Goal: Task Accomplishment & Management: Manage account settings

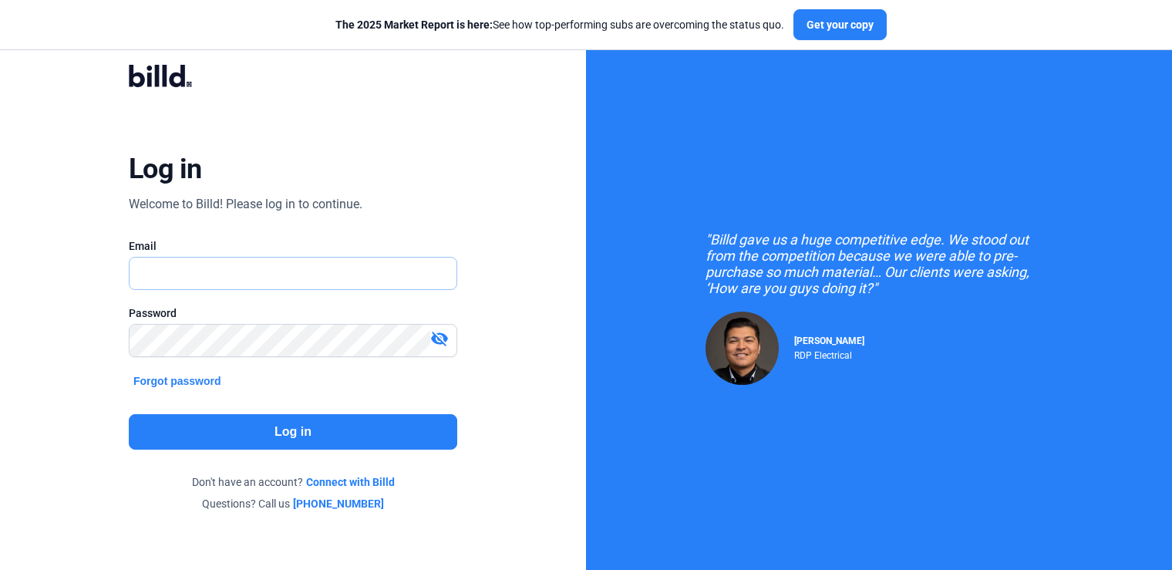
type input "[PERSON_NAME][EMAIL_ADDRESS][DOMAIN_NAME]"
click at [347, 436] on button "Log in" at bounding box center [293, 431] width 328 height 35
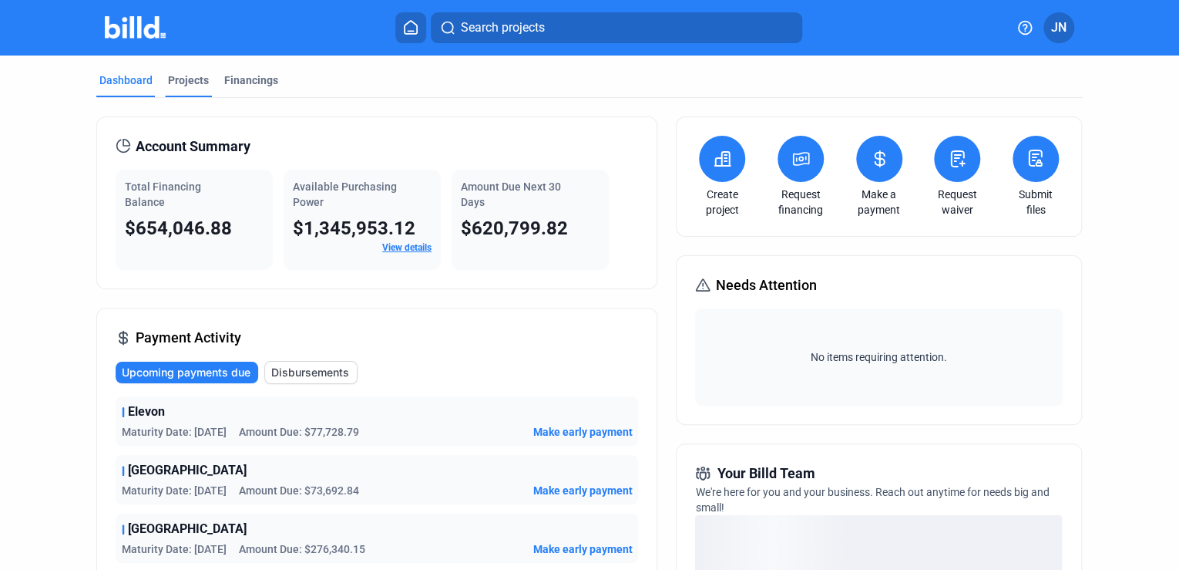
click at [176, 84] on div "Projects" at bounding box center [188, 79] width 41 height 15
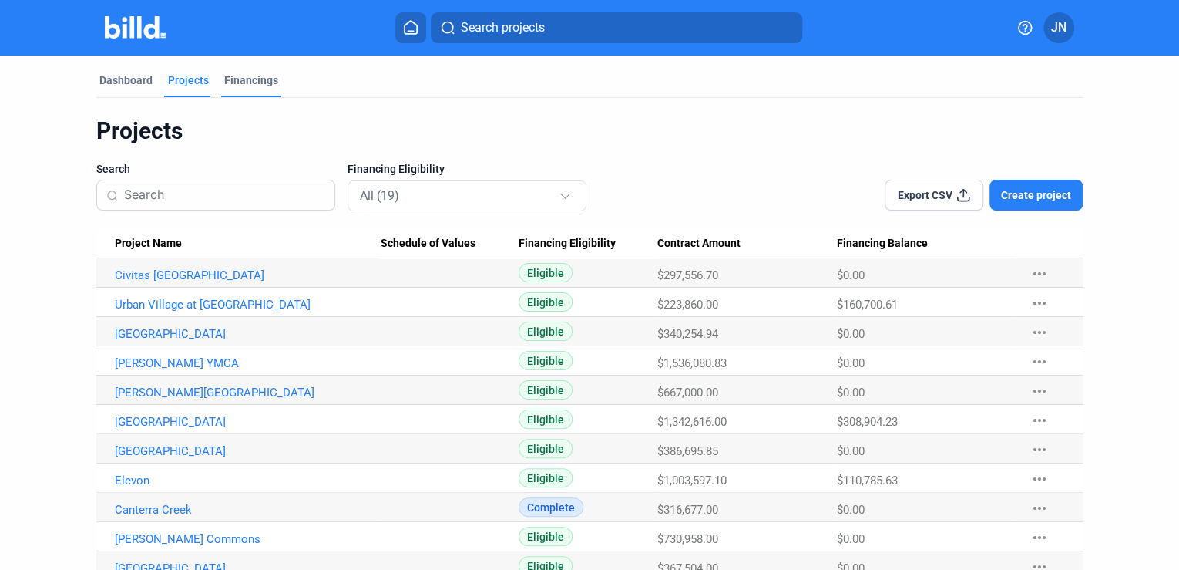
click at [251, 83] on div "Financings" at bounding box center [251, 79] width 54 height 15
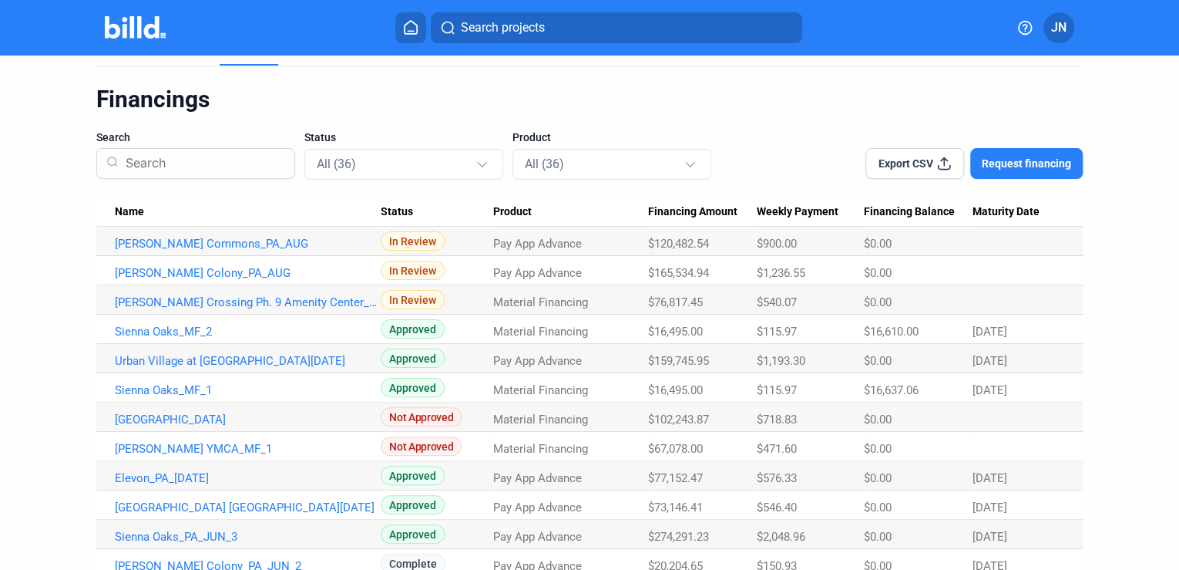
scroll to position [123, 0]
